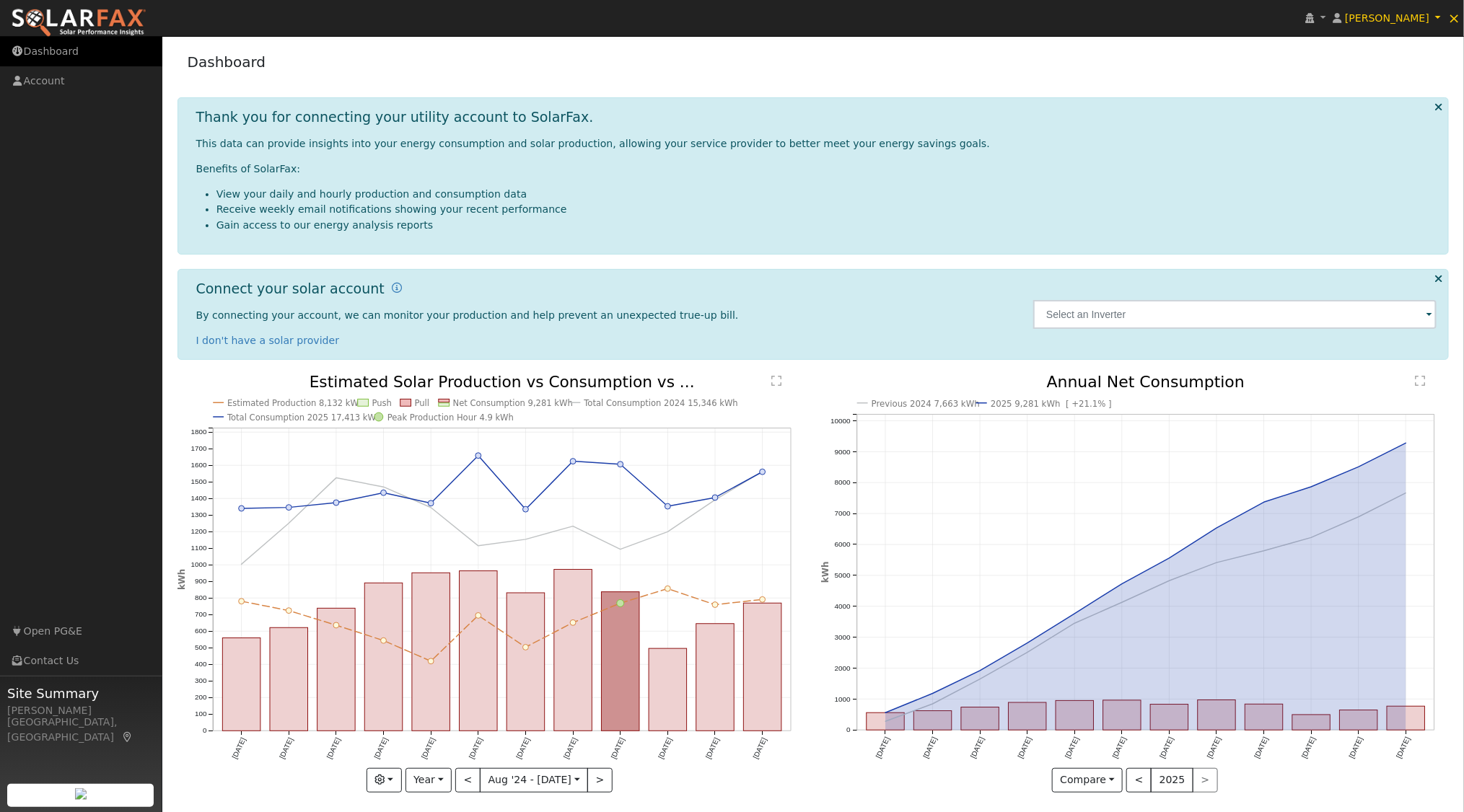
click at [65, 47] on link "Dashboard" at bounding box center [81, 51] width 162 height 30
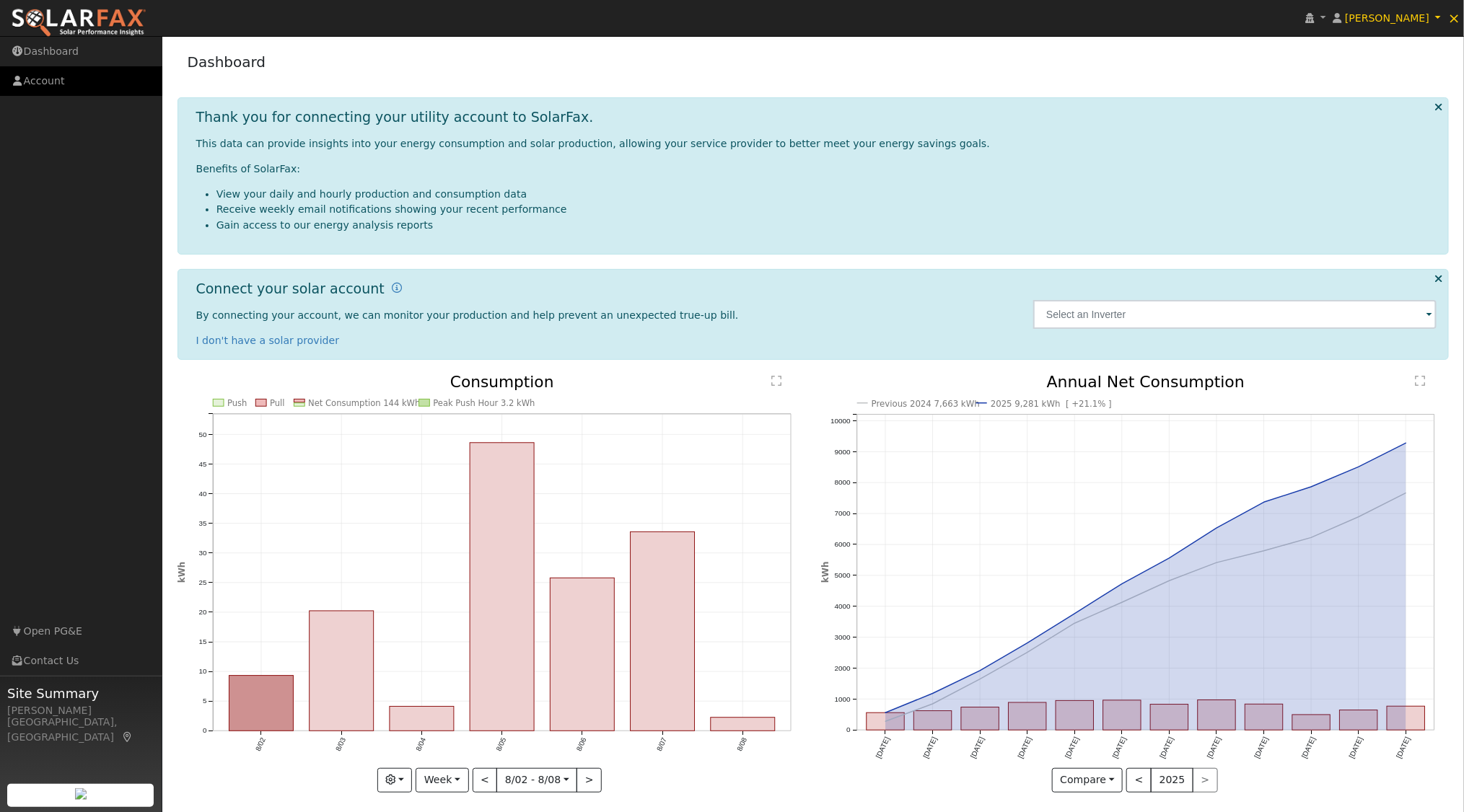
click at [41, 85] on link "Account" at bounding box center [81, 81] width 162 height 30
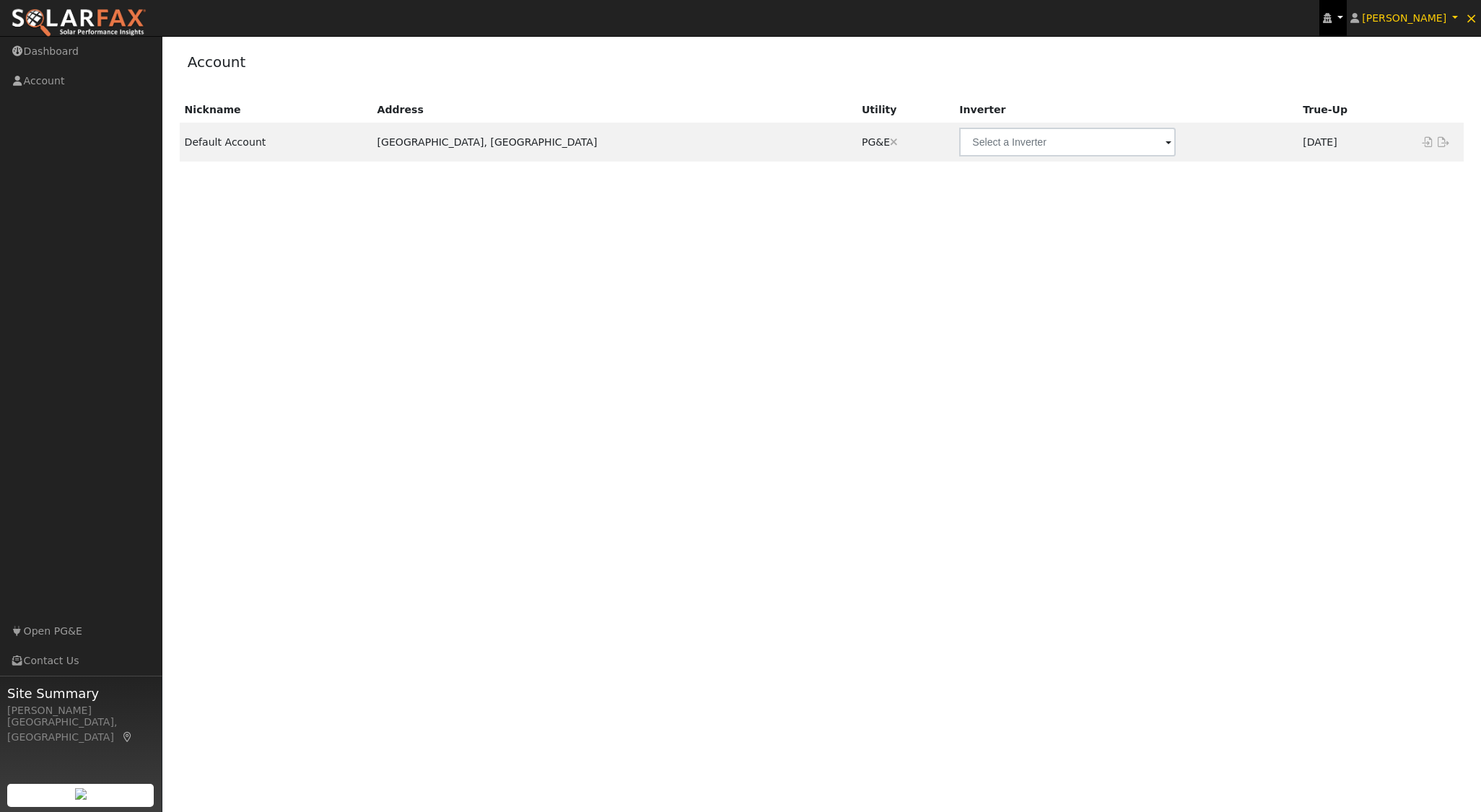
click at [1340, 23] on link at bounding box center [1332, 18] width 27 height 36
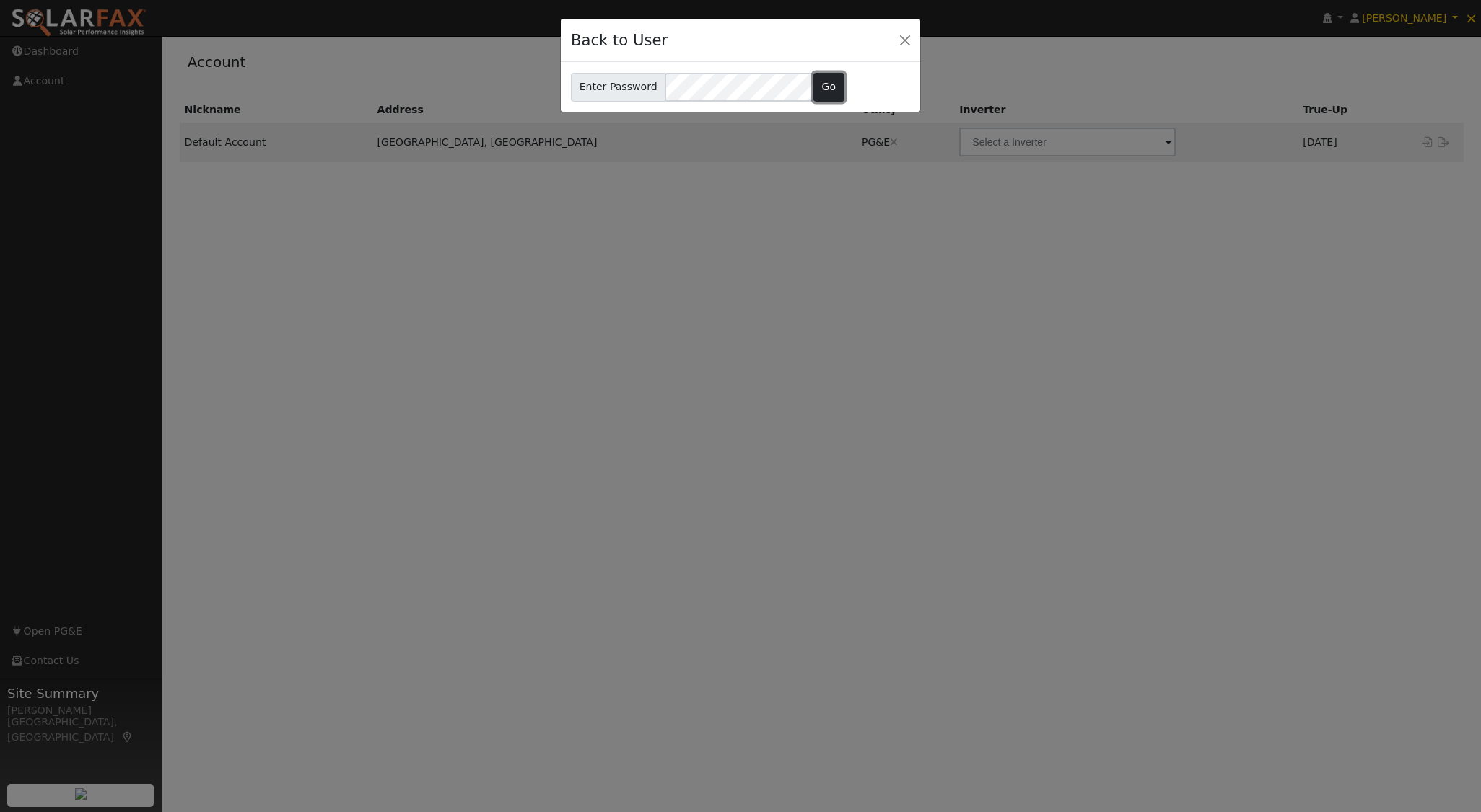
click at [822, 92] on button "Go" at bounding box center [828, 87] width 31 height 29
